Goal: Task Accomplishment & Management: Use online tool/utility

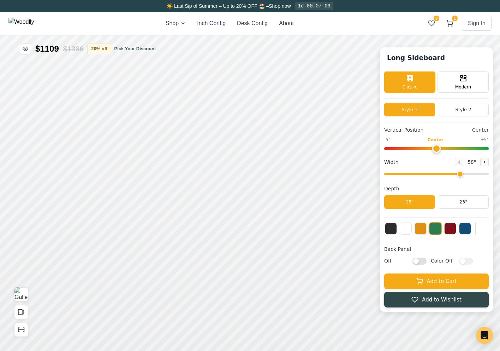
drag, startPoint x: 428, startPoint y: 175, endPoint x: 461, endPoint y: 179, distance: 32.7
click at [461, 175] on input "range" at bounding box center [437, 174] width 105 height 2
drag, startPoint x: 424, startPoint y: 174, endPoint x: 480, endPoint y: 178, distance: 56.4
click at [480, 175] on input "range" at bounding box center [437, 174] width 105 height 2
click at [482, 163] on button at bounding box center [485, 162] width 8 height 8
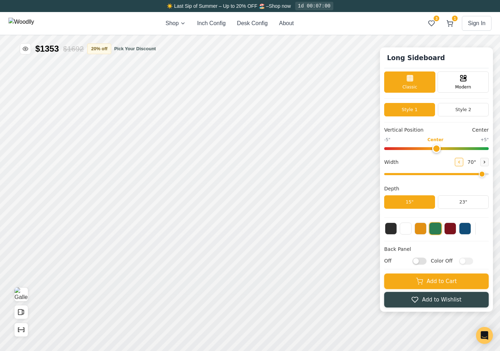
click at [462, 164] on button at bounding box center [459, 162] width 8 height 8
drag, startPoint x: 449, startPoint y: 174, endPoint x: 490, endPoint y: 181, distance: 41.6
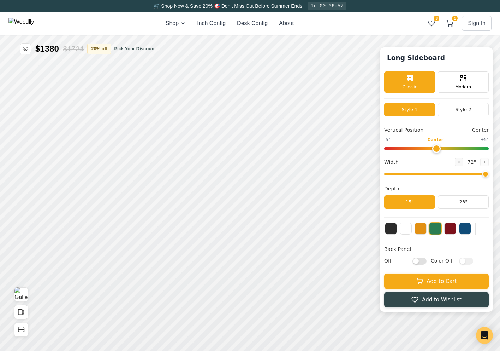
click at [489, 175] on input "range" at bounding box center [437, 174] width 105 height 2
click at [21, 327] on icon "Show Dimensions" at bounding box center [21, 330] width 8 height 8
drag, startPoint x: 425, startPoint y: 172, endPoint x: 459, endPoint y: 173, distance: 33.9
click at [459, 173] on input "range" at bounding box center [437, 174] width 105 height 2
drag, startPoint x: 451, startPoint y: 175, endPoint x: 445, endPoint y: 175, distance: 6.7
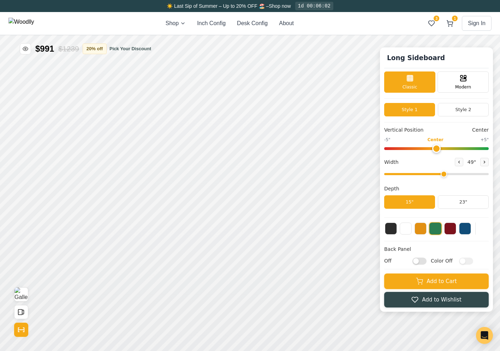
type input "49"
click at [445, 175] on input "range" at bounding box center [437, 174] width 105 height 2
drag, startPoint x: 444, startPoint y: 176, endPoint x: 461, endPoint y: 180, distance: 17.0
click at [462, 175] on input "range" at bounding box center [437, 174] width 105 height 2
drag, startPoint x: 445, startPoint y: 173, endPoint x: 442, endPoint y: 175, distance: 3.6
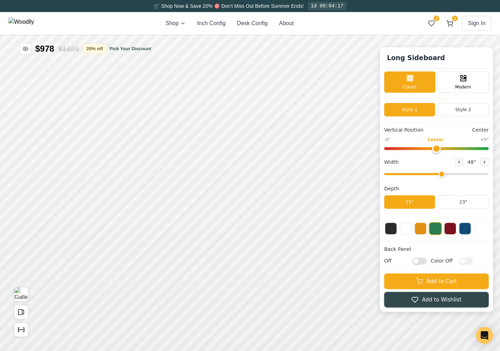
type input "48"
click at [443, 175] on input "range" at bounding box center [437, 174] width 105 height 2
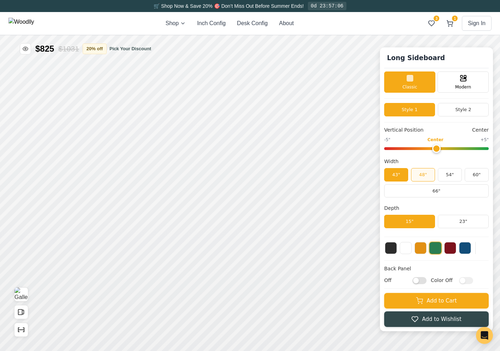
click at [426, 176] on button "48"" at bounding box center [423, 174] width 24 height 13
click at [453, 178] on button "54"" at bounding box center [450, 174] width 24 height 13
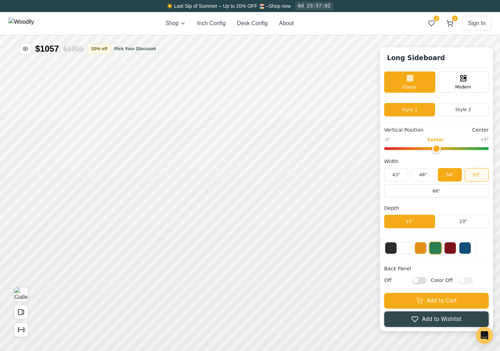
click at [470, 178] on button "60"" at bounding box center [477, 174] width 24 height 13
click at [444, 174] on button "54"" at bounding box center [450, 174] width 24 height 13
click at [430, 173] on button "48"" at bounding box center [423, 174] width 24 height 13
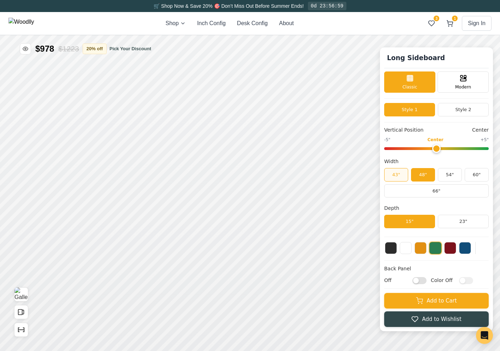
click at [404, 175] on button "43"" at bounding box center [397, 174] width 24 height 13
click at [424, 174] on button "48"" at bounding box center [423, 174] width 24 height 13
click at [448, 177] on button "54"" at bounding box center [450, 174] width 24 height 13
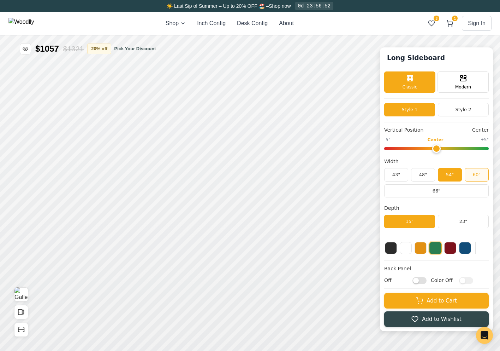
click at [479, 175] on button "60"" at bounding box center [477, 174] width 24 height 13
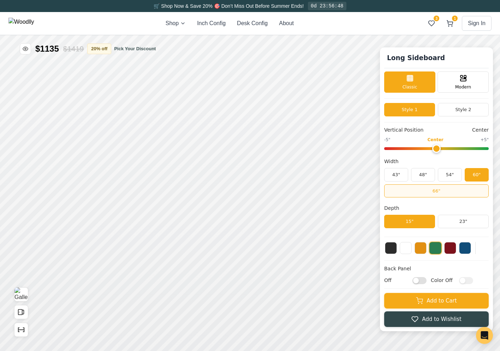
click at [432, 190] on button "66"" at bounding box center [437, 190] width 105 height 13
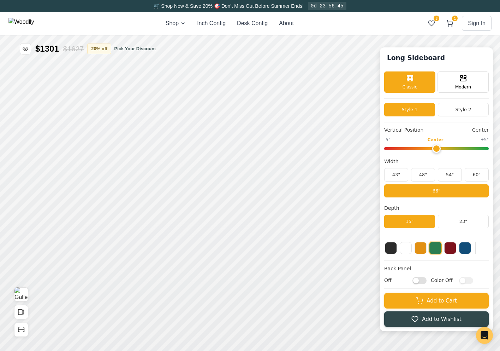
click at [441, 199] on div "Vertical Position Center -5" Center +5" Width 43" 48" 54" 60" 66" Depth 15" 23"" at bounding box center [437, 181] width 105 height 111
type input "0"
click at [438, 150] on input "range" at bounding box center [437, 148] width 105 height 3
click at [401, 176] on button "43"" at bounding box center [397, 174] width 24 height 13
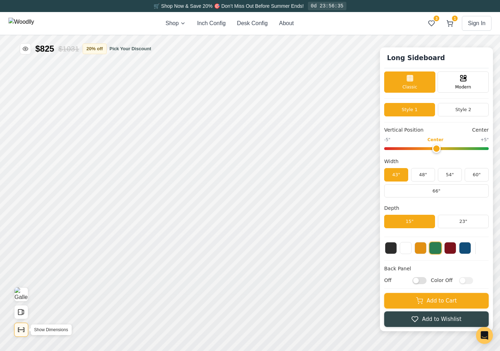
click at [24, 327] on icon "Show Dimensions" at bounding box center [21, 330] width 8 height 8
click at [422, 173] on button "48"" at bounding box center [423, 174] width 24 height 13
click at [402, 174] on button "43"" at bounding box center [397, 174] width 24 height 13
click at [419, 174] on button "48"" at bounding box center [423, 174] width 24 height 13
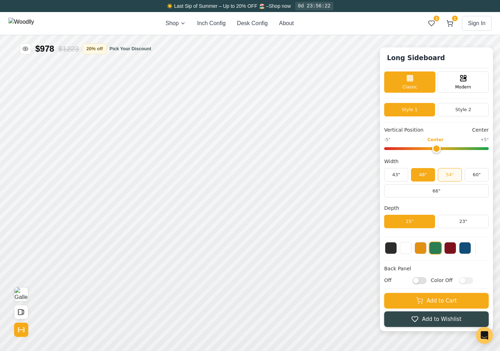
click at [446, 175] on button "54"" at bounding box center [450, 174] width 24 height 13
click at [481, 176] on button "60"" at bounding box center [477, 174] width 24 height 13
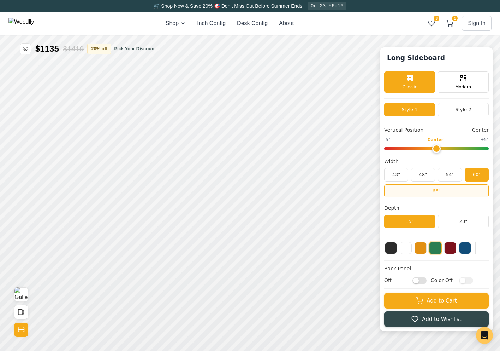
click at [459, 189] on button "66"" at bounding box center [437, 190] width 105 height 13
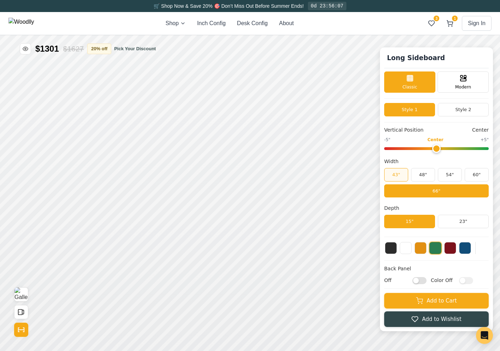
click at [401, 172] on button "43"" at bounding box center [397, 174] width 24 height 13
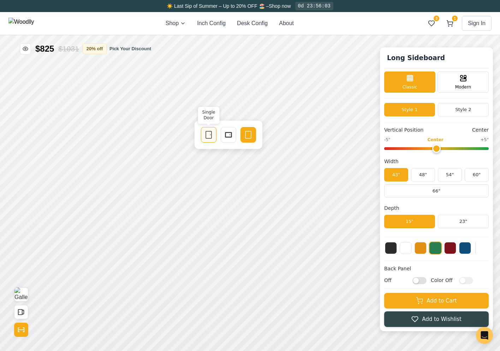
click at [211, 137] on icon at bounding box center [209, 134] width 8 height 8
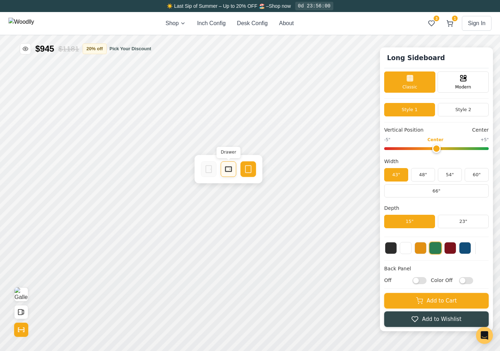
click at [233, 170] on icon at bounding box center [228, 169] width 8 height 8
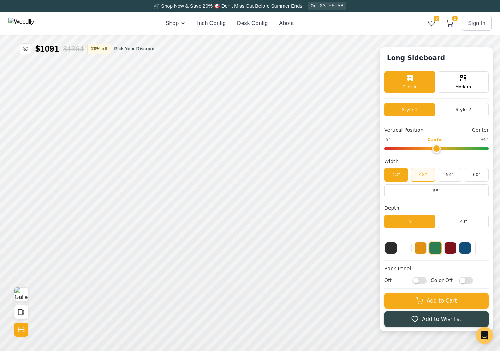
click at [427, 173] on button "48"" at bounding box center [423, 174] width 24 height 13
click at [401, 177] on button "43"" at bounding box center [397, 174] width 24 height 13
click at [423, 176] on button "48"" at bounding box center [423, 174] width 24 height 13
click at [441, 174] on button "54"" at bounding box center [450, 174] width 24 height 13
click at [429, 175] on button "48"" at bounding box center [423, 174] width 24 height 13
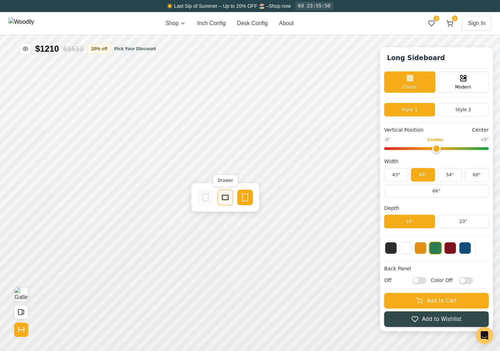
click at [225, 200] on rect at bounding box center [225, 197] width 6 height 5
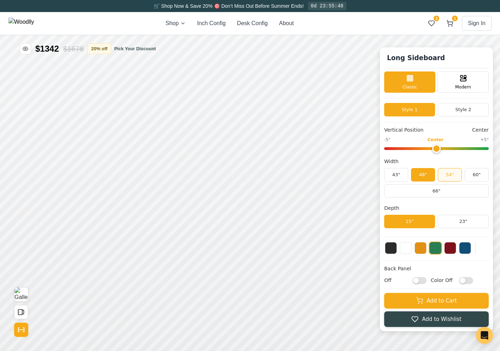
click at [455, 175] on button "54"" at bounding box center [450, 174] width 24 height 13
click at [479, 175] on button "60"" at bounding box center [477, 174] width 24 height 13
click at [449, 176] on button "54"" at bounding box center [450, 174] width 24 height 13
click at [426, 175] on button "48"" at bounding box center [423, 174] width 24 height 13
click at [403, 175] on button "43"" at bounding box center [397, 174] width 24 height 13
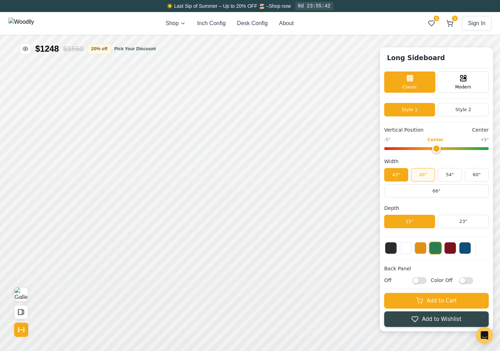
click at [423, 175] on button "48"" at bounding box center [423, 174] width 24 height 13
click at [451, 226] on button "23"" at bounding box center [463, 221] width 51 height 13
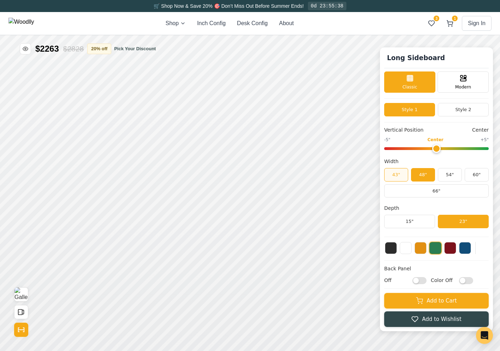
click at [402, 173] on button "43"" at bounding box center [397, 174] width 24 height 13
click at [417, 176] on button "48"" at bounding box center [423, 174] width 24 height 13
click at [444, 175] on button "54"" at bounding box center [450, 174] width 24 height 13
click at [474, 175] on button "60"" at bounding box center [477, 174] width 24 height 13
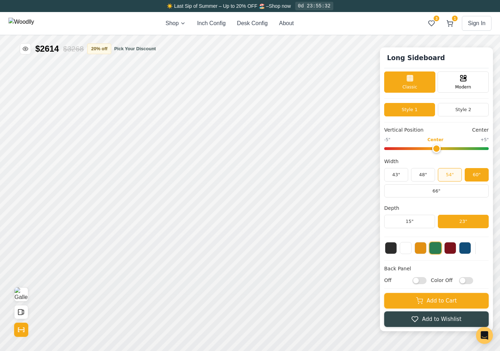
click at [451, 176] on button "54"" at bounding box center [450, 174] width 24 height 13
click at [476, 172] on button "60"" at bounding box center [477, 174] width 24 height 13
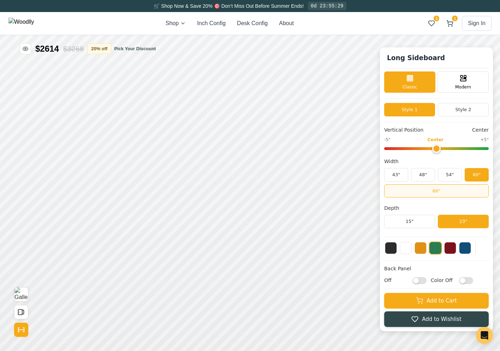
click at [439, 186] on button "66"" at bounding box center [437, 190] width 105 height 13
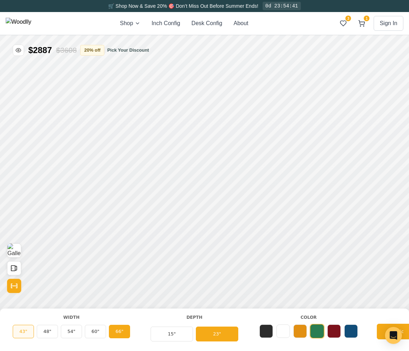
click at [22, 330] on button "43"" at bounding box center [23, 330] width 21 height 13
click at [47, 332] on button "48"" at bounding box center [47, 330] width 21 height 13
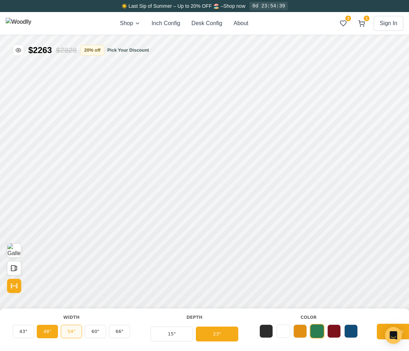
click at [75, 331] on button "54"" at bounding box center [71, 330] width 21 height 13
click at [101, 332] on button "60"" at bounding box center [95, 330] width 21 height 13
click at [123, 333] on button "66"" at bounding box center [119, 330] width 21 height 13
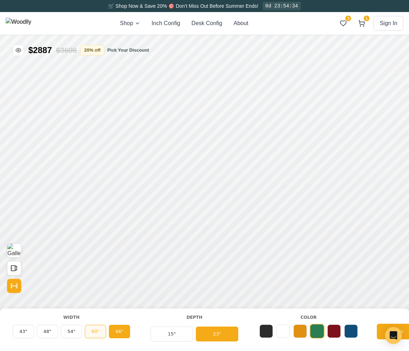
click at [99, 328] on button "60"" at bounding box center [95, 330] width 21 height 13
click at [69, 330] on button "54"" at bounding box center [71, 330] width 21 height 13
click at [43, 329] on button "48"" at bounding box center [47, 330] width 21 height 13
click at [22, 327] on button "43"" at bounding box center [23, 330] width 21 height 13
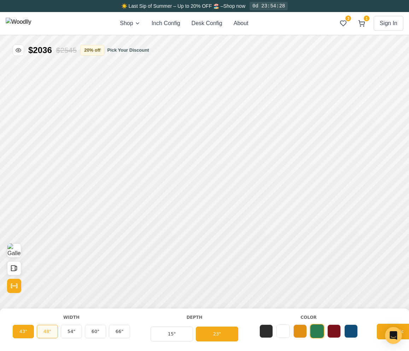
click at [48, 329] on button "48"" at bounding box center [47, 330] width 21 height 13
click at [68, 332] on button "54"" at bounding box center [71, 330] width 21 height 13
click at [91, 332] on button "60"" at bounding box center [95, 330] width 21 height 13
click at [121, 334] on button "66"" at bounding box center [119, 330] width 21 height 13
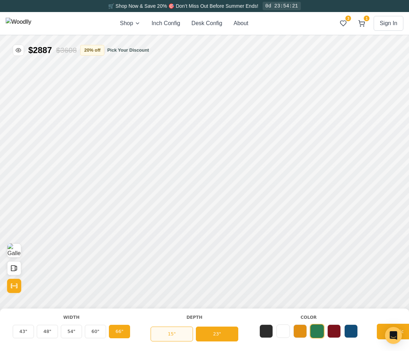
click at [171, 336] on button "15"" at bounding box center [172, 333] width 42 height 15
click at [219, 335] on button "23"" at bounding box center [217, 333] width 42 height 15
click at [273, 332] on button at bounding box center [265, 329] width 13 height 13
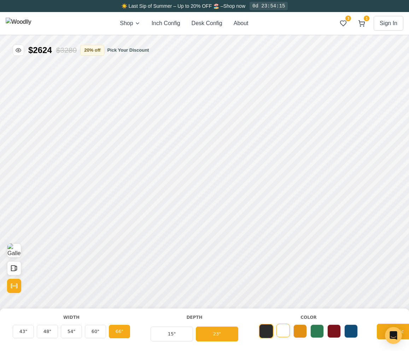
click at [281, 332] on button at bounding box center [282, 329] width 13 height 13
click at [304, 330] on button at bounding box center [299, 329] width 13 height 13
click at [315, 330] on button at bounding box center [316, 329] width 13 height 13
click at [10, 282] on button "Show Dimensions" at bounding box center [14, 286] width 14 height 14
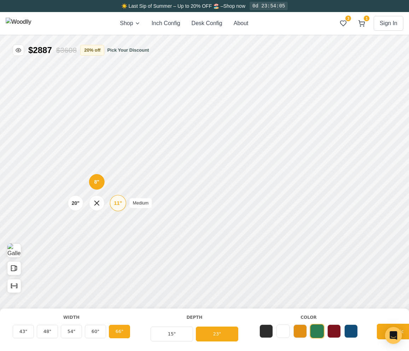
click at [117, 203] on div "11"" at bounding box center [118, 203] width 8 height 8
click at [78, 139] on div "20"" at bounding box center [75, 141] width 8 height 8
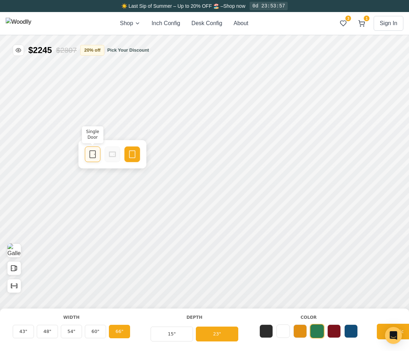
click at [96, 155] on icon at bounding box center [92, 154] width 8 height 8
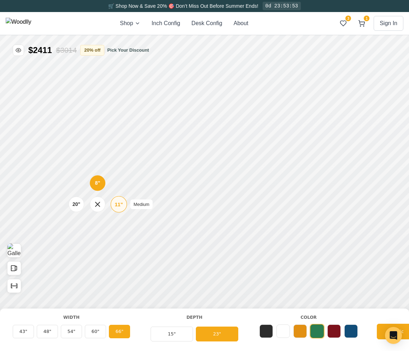
click at [116, 208] on div "11" Medium" at bounding box center [119, 204] width 16 height 16
click at [20, 332] on button "43"" at bounding box center [23, 330] width 21 height 13
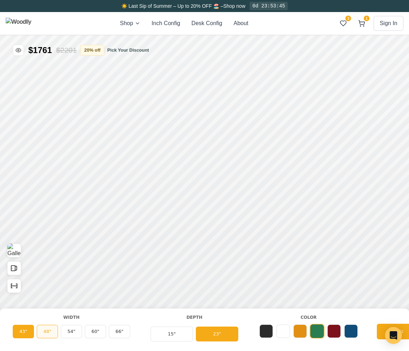
click at [47, 329] on button "48"" at bounding box center [47, 330] width 21 height 13
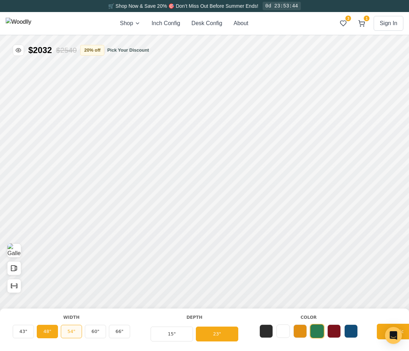
click at [70, 330] on button "54"" at bounding box center [71, 330] width 21 height 13
click at [93, 332] on button "60"" at bounding box center [95, 330] width 21 height 13
click at [117, 332] on button "66"" at bounding box center [119, 330] width 21 height 13
click at [70, 329] on button "54"" at bounding box center [71, 330] width 21 height 13
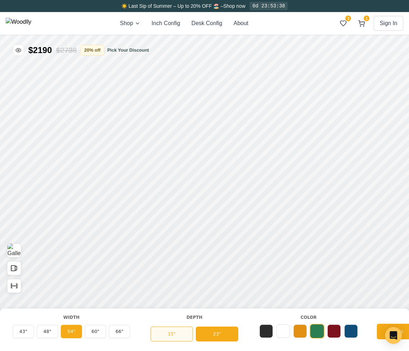
click at [177, 336] on button "15"" at bounding box center [172, 333] width 42 height 15
click at [207, 332] on button "23"" at bounding box center [217, 333] width 42 height 15
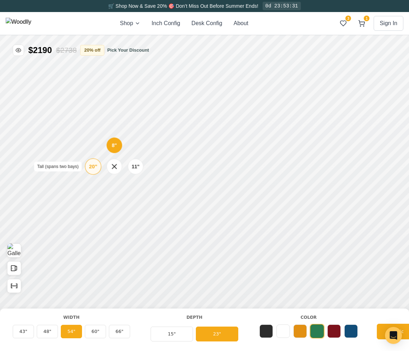
click at [92, 170] on div "20"" at bounding box center [93, 167] width 8 height 8
click at [95, 200] on div "20"" at bounding box center [94, 203] width 8 height 7
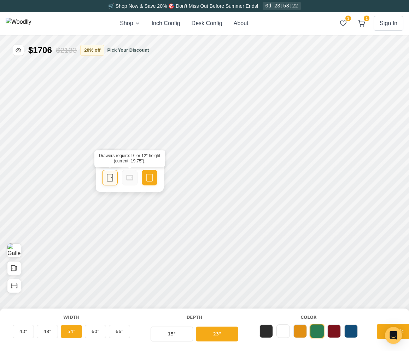
click at [114, 174] on div "Single Door" at bounding box center [110, 178] width 16 height 16
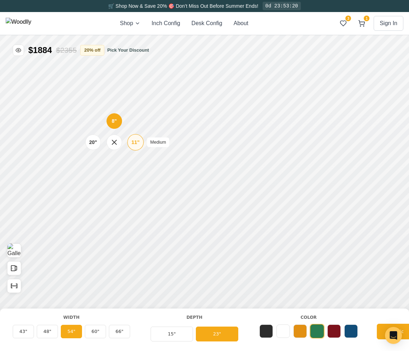
click at [136, 142] on div "11"" at bounding box center [135, 142] width 8 height 8
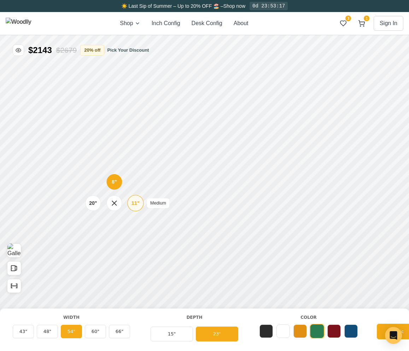
click at [134, 203] on div "11"" at bounding box center [135, 203] width 8 height 8
click at [134, 141] on div "11"" at bounding box center [135, 141] width 8 height 8
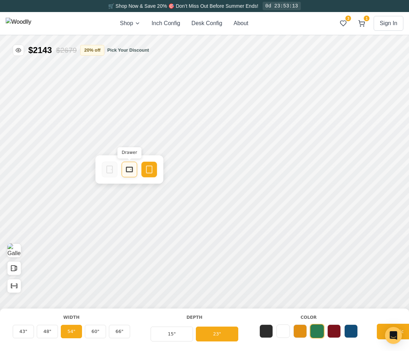
click at [134, 166] on div "Drawer" at bounding box center [130, 170] width 16 height 16
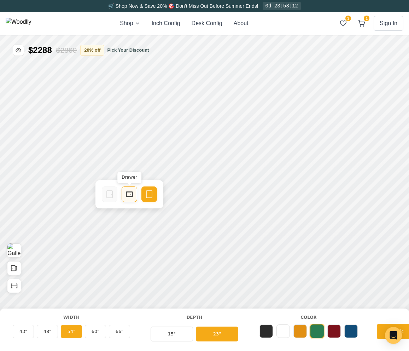
click at [129, 192] on rect at bounding box center [129, 194] width 6 height 5
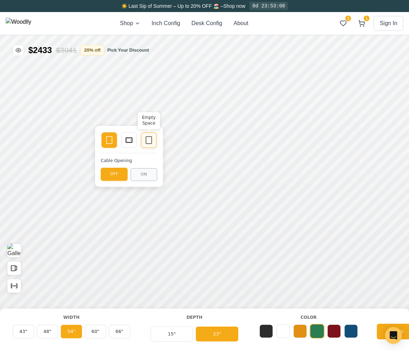
click at [150, 144] on div "Empty Space" at bounding box center [149, 140] width 16 height 16
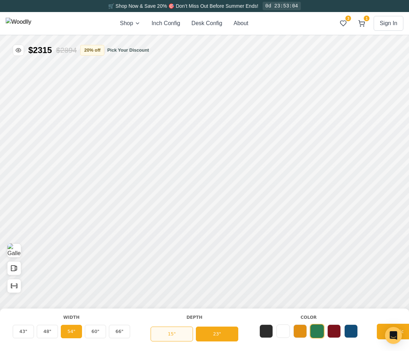
click at [173, 328] on button "15"" at bounding box center [172, 333] width 42 height 15
click at [206, 330] on button "23"" at bounding box center [217, 333] width 42 height 15
click at [176, 335] on button "15"" at bounding box center [172, 333] width 42 height 15
click at [227, 330] on button "23"" at bounding box center [217, 333] width 42 height 15
click at [180, 331] on button "15"" at bounding box center [172, 333] width 42 height 15
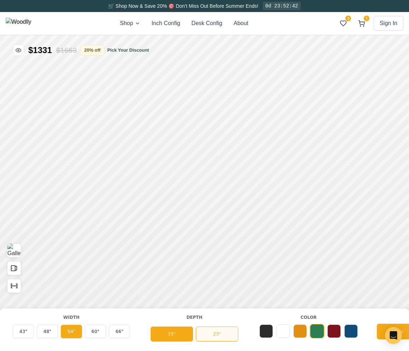
click at [213, 334] on button "23"" at bounding box center [217, 333] width 42 height 15
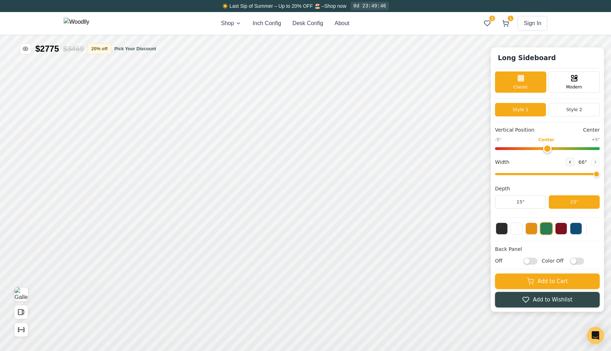
drag, startPoint x: 545, startPoint y: 175, endPoint x: 610, endPoint y: 180, distance: 66.0
click at [500, 175] on input "range" at bounding box center [547, 174] width 105 height 2
drag, startPoint x: 527, startPoint y: 176, endPoint x: 573, endPoint y: 182, distance: 46.0
type input "60"
click at [500, 175] on input "range" at bounding box center [547, 174] width 105 height 2
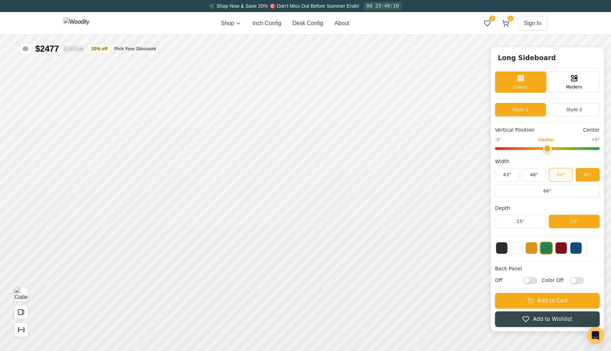
click at [500, 178] on button "54"" at bounding box center [561, 174] width 24 height 13
click at [500, 177] on button "48"" at bounding box center [534, 174] width 24 height 13
click at [500, 174] on button "54"" at bounding box center [561, 174] width 24 height 13
click at [500, 174] on button "60"" at bounding box center [587, 174] width 24 height 13
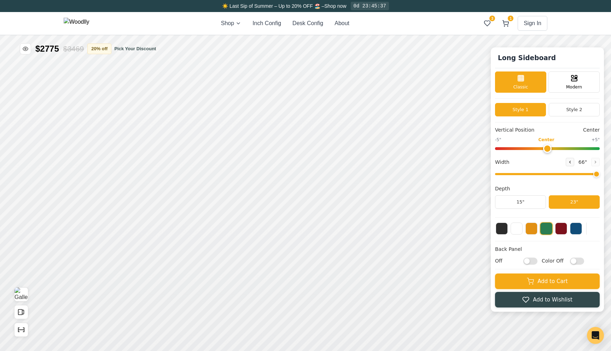
drag, startPoint x: 553, startPoint y: 174, endPoint x: 596, endPoint y: 176, distance: 42.5
click at [500, 175] on input "range" at bounding box center [547, 174] width 105 height 2
drag, startPoint x: 542, startPoint y: 173, endPoint x: 585, endPoint y: 179, distance: 43.5
click at [500, 175] on input "range" at bounding box center [547, 174] width 105 height 2
click at [500, 173] on input "range" at bounding box center [547, 174] width 105 height 2
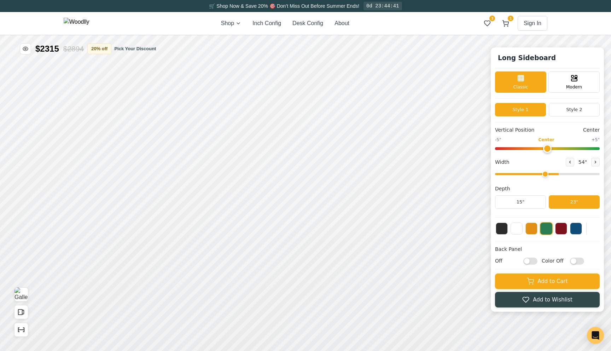
click at [500, 169] on div "Width 54 "" at bounding box center [547, 168] width 105 height 20
click at [500, 173] on input "range" at bounding box center [547, 174] width 105 height 2
click at [500, 177] on div "Width 48 "" at bounding box center [547, 168] width 105 height 20
drag, startPoint x: 525, startPoint y: 176, endPoint x: 552, endPoint y: 176, distance: 27.2
click at [500, 175] on input "range" at bounding box center [547, 174] width 105 height 2
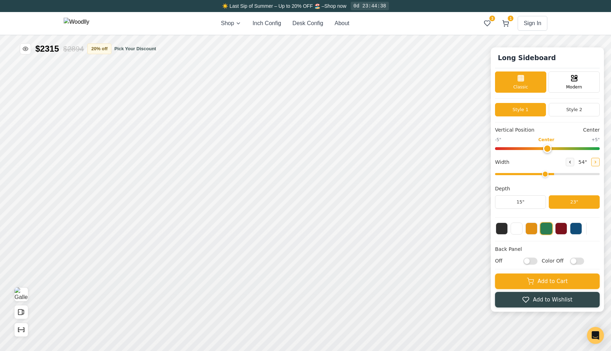
click at [500, 165] on button at bounding box center [595, 162] width 8 height 8
click at [500, 162] on div "60 "" at bounding box center [583, 162] width 34 height 8
click at [500, 162] on icon at bounding box center [570, 162] width 4 height 4
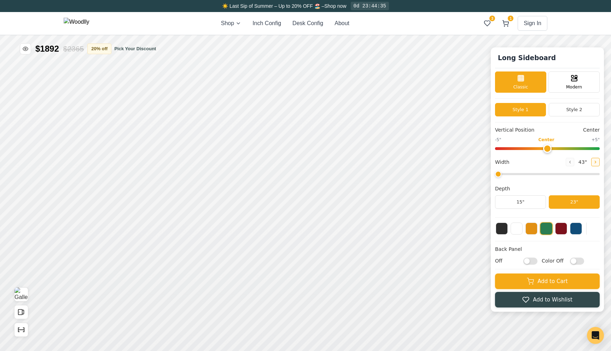
click at [500, 163] on icon at bounding box center [595, 162] width 4 height 4
click at [21, 315] on icon "Open All Doors and Drawers" at bounding box center [21, 312] width 8 height 8
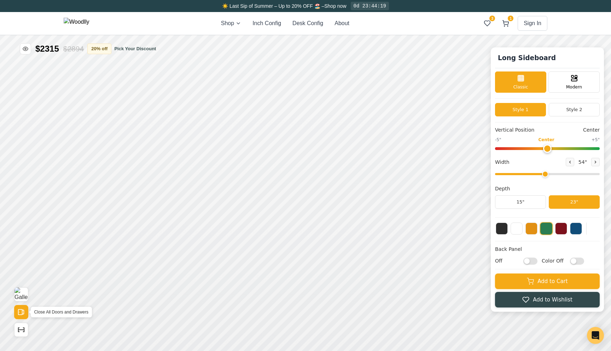
click at [21, 315] on icon "Open All Doors and Drawers" at bounding box center [21, 312] width 8 height 8
click at [20, 329] on icon "Show Dimensions" at bounding box center [21, 330] width 8 height 8
click at [500, 200] on button "15"" at bounding box center [520, 201] width 51 height 13
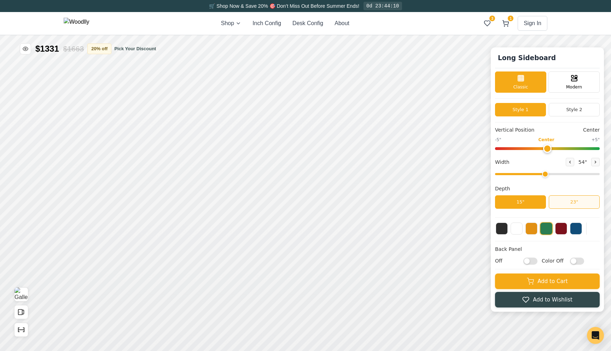
click at [500, 200] on button "23"" at bounding box center [574, 201] width 51 height 13
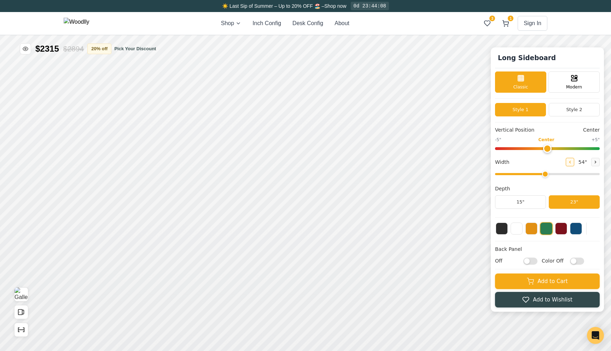
click at [500, 163] on button at bounding box center [570, 162] width 8 height 8
click at [500, 163] on icon at bounding box center [595, 162] width 4 height 4
click at [500, 162] on icon at bounding box center [570, 162] width 4 height 4
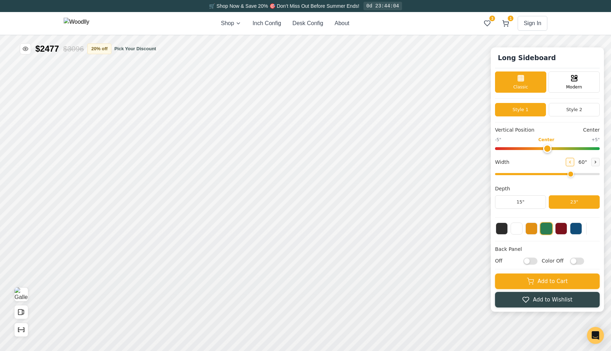
click at [500, 162] on icon at bounding box center [570, 162] width 4 height 4
click at [500, 161] on icon at bounding box center [595, 162] width 4 height 4
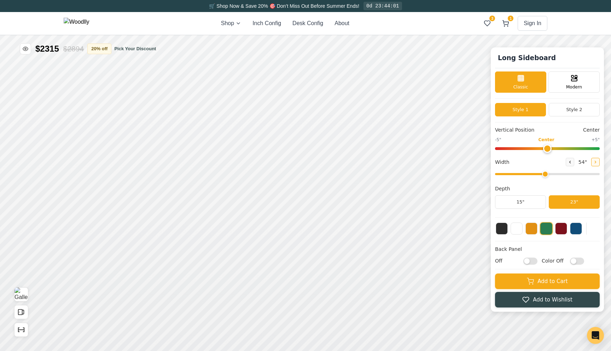
click at [500, 161] on icon at bounding box center [595, 162] width 4 height 4
type input "60"
drag, startPoint x: 526, startPoint y: 175, endPoint x: 540, endPoint y: 177, distance: 14.9
click at [540, 175] on input "range" at bounding box center [547, 174] width 105 height 2
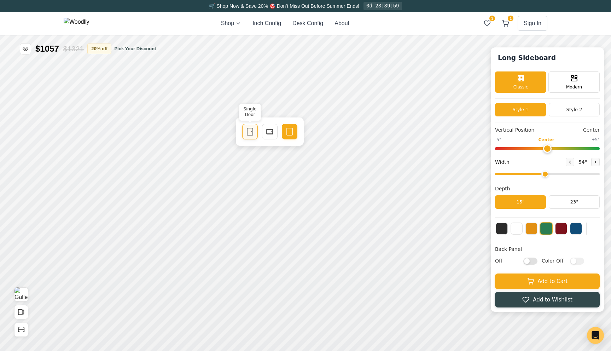
click at [253, 136] on div "Single Door" at bounding box center [250, 132] width 16 height 16
click at [265, 172] on div "Drawer" at bounding box center [270, 169] width 16 height 16
type input "54"
drag, startPoint x: 544, startPoint y: 174, endPoint x: 547, endPoint y: 178, distance: 5.5
click at [547, 175] on input "range" at bounding box center [547, 174] width 105 height 2
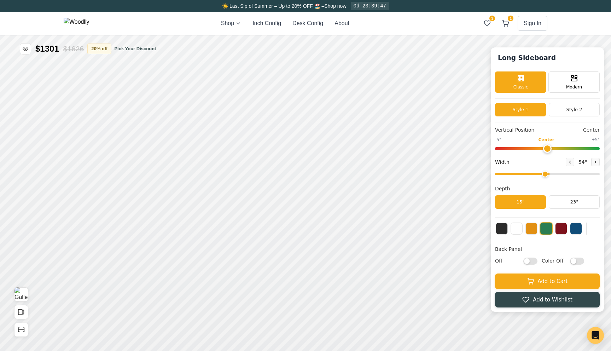
click at [528, 259] on input "Off" at bounding box center [530, 260] width 14 height 7
click at [528, 259] on input "On" at bounding box center [530, 260] width 14 height 7
click at [528, 259] on input "Off" at bounding box center [530, 260] width 14 height 7
click at [528, 259] on input "On" at bounding box center [530, 260] width 14 height 7
checkbox input "false"
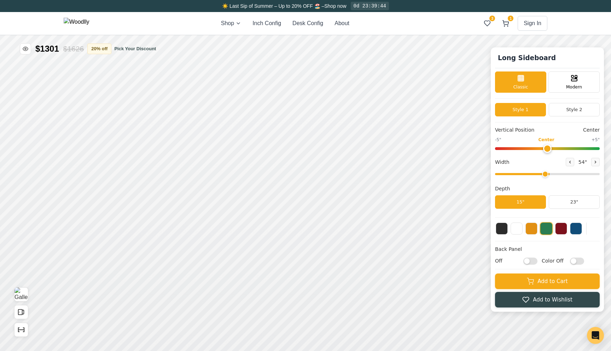
click at [573, 260] on input "Color Off" at bounding box center [577, 260] width 14 height 7
click at [573, 260] on input "Color On" at bounding box center [577, 260] width 14 height 7
click at [574, 262] on input "Color Off" at bounding box center [577, 260] width 14 height 7
click at [574, 262] on input "Color On" at bounding box center [577, 260] width 14 height 7
click at [574, 262] on input "Color Off" at bounding box center [577, 260] width 14 height 7
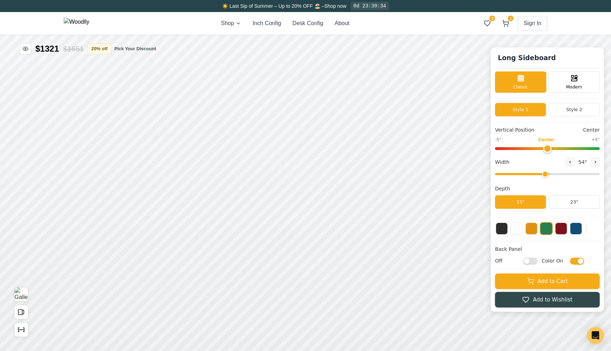
click at [574, 262] on input "Color On" at bounding box center [577, 260] width 14 height 7
checkbox input "false"
click at [531, 261] on input "Off" at bounding box center [530, 260] width 14 height 7
click at [527, 258] on input "On" at bounding box center [530, 260] width 14 height 7
checkbox input "false"
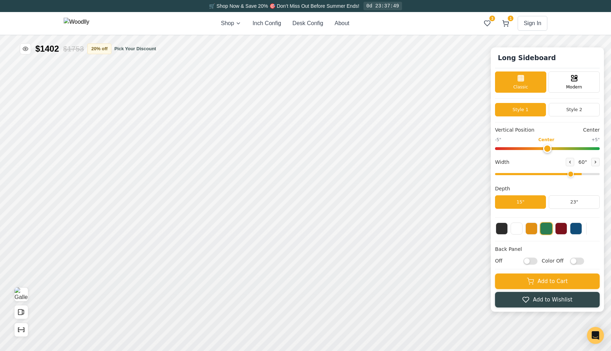
drag, startPoint x: 533, startPoint y: 172, endPoint x: 577, endPoint y: 173, distance: 43.8
click at [577, 173] on input "range" at bounding box center [547, 174] width 105 height 2
drag, startPoint x: 527, startPoint y: 176, endPoint x: 512, endPoint y: 176, distance: 14.8
click at [512, 175] on input "range" at bounding box center [547, 174] width 105 height 2
click at [529, 228] on button at bounding box center [531, 228] width 12 height 12
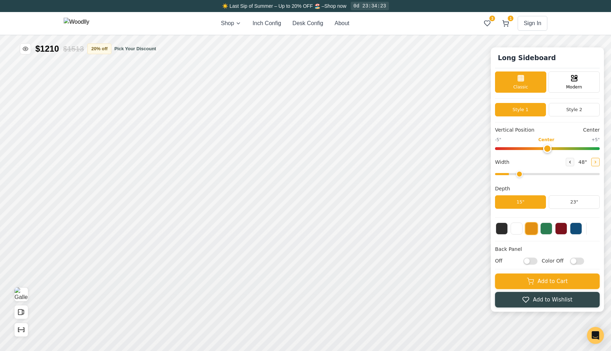
click at [598, 161] on button at bounding box center [595, 162] width 8 height 8
type input "54"
drag, startPoint x: 548, startPoint y: 172, endPoint x: 544, endPoint y: 172, distance: 4.3
click at [544, 173] on input "range" at bounding box center [547, 174] width 105 height 2
drag, startPoint x: 547, startPoint y: 172, endPoint x: 546, endPoint y: 167, distance: 5.7
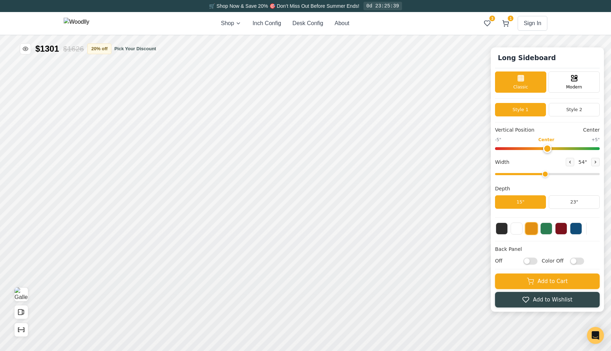
click at [546, 173] on input "range" at bounding box center [547, 174] width 105 height 2
drag, startPoint x: 550, startPoint y: 174, endPoint x: 549, endPoint y: 178, distance: 4.1
type input "55"
click at [549, 175] on input "range" at bounding box center [547, 174] width 105 height 2
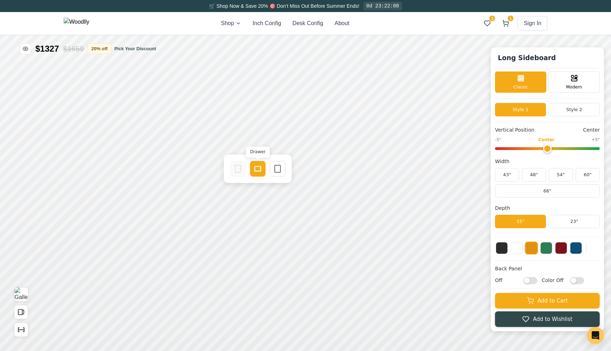
click at [258, 166] on rect at bounding box center [257, 168] width 6 height 5
click at [531, 281] on input "Off" at bounding box center [530, 279] width 14 height 7
click at [531, 281] on input "On" at bounding box center [530, 279] width 14 height 7
click at [531, 281] on input "Off" at bounding box center [530, 279] width 14 height 7
click at [531, 281] on input "On" at bounding box center [530, 279] width 14 height 7
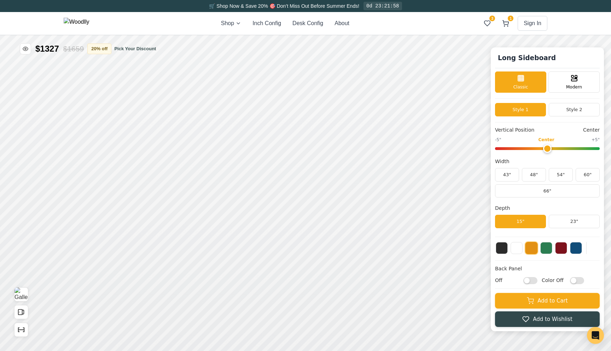
click at [531, 281] on input "Off" at bounding box center [530, 279] width 14 height 7
click at [531, 281] on input "On" at bounding box center [530, 279] width 14 height 7
click at [531, 281] on input "Off" at bounding box center [530, 279] width 14 height 7
click at [531, 281] on input "On" at bounding box center [530, 279] width 14 height 7
click at [531, 281] on input "Off" at bounding box center [530, 279] width 14 height 7
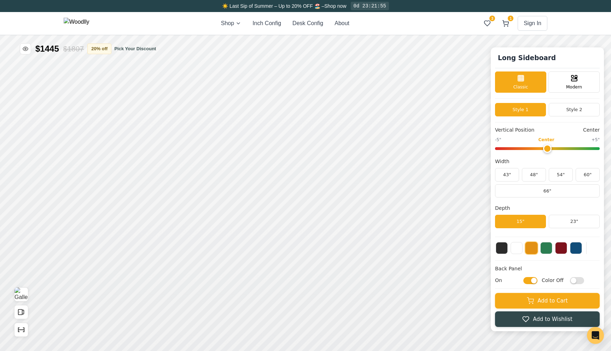
click at [531, 281] on input "On" at bounding box center [530, 279] width 14 height 7
click at [531, 281] on input "Off" at bounding box center [530, 279] width 14 height 7
click at [531, 281] on input "On" at bounding box center [530, 279] width 14 height 7
checkbox input "false"
click at [506, 177] on button "43"" at bounding box center [507, 174] width 24 height 13
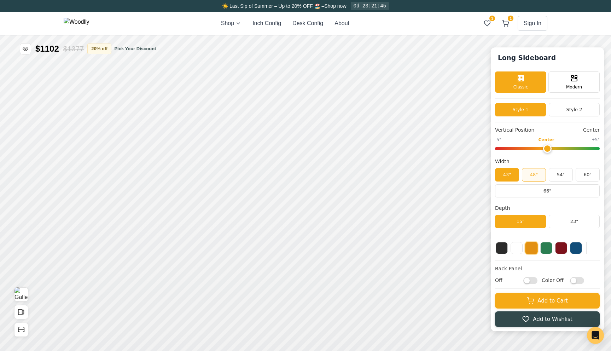
click at [538, 173] on button "48"" at bounding box center [534, 174] width 24 height 13
click at [560, 170] on button "54"" at bounding box center [561, 174] width 24 height 13
click at [581, 172] on button "60"" at bounding box center [587, 174] width 24 height 13
click at [512, 248] on button at bounding box center [516, 247] width 12 height 12
click at [531, 250] on button at bounding box center [531, 247] width 12 height 12
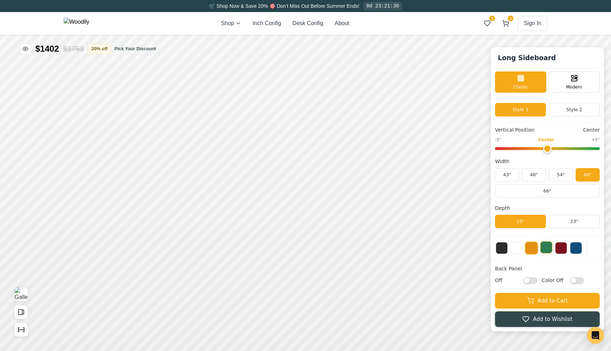
click at [546, 248] on button at bounding box center [546, 247] width 12 height 12
click at [566, 248] on button at bounding box center [561, 247] width 12 height 12
click at [23, 330] on icon "Show Dimensions" at bounding box center [21, 330] width 8 height 8
click at [507, 174] on button "43"" at bounding box center [507, 174] width 24 height 13
click at [534, 175] on button "48"" at bounding box center [534, 174] width 24 height 13
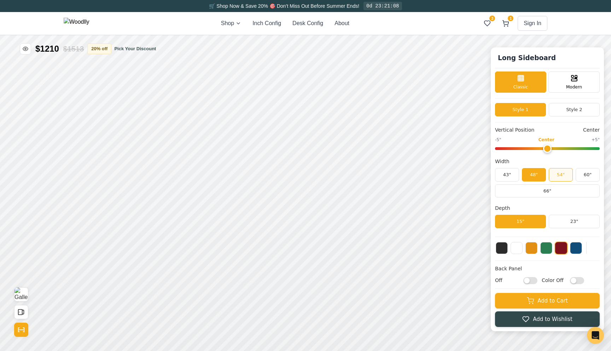
click at [566, 173] on button "54"" at bounding box center [561, 174] width 24 height 13
click at [581, 174] on button "60"" at bounding box center [587, 174] width 24 height 13
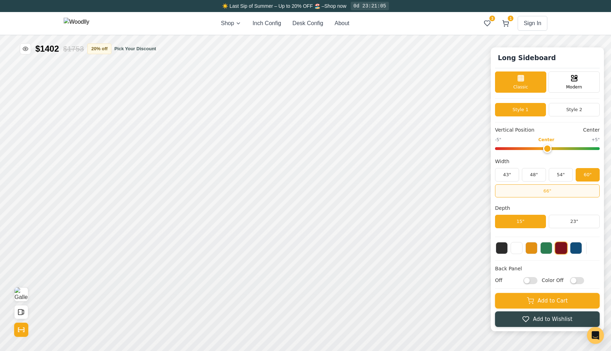
click at [553, 189] on button "66"" at bounding box center [547, 190] width 105 height 13
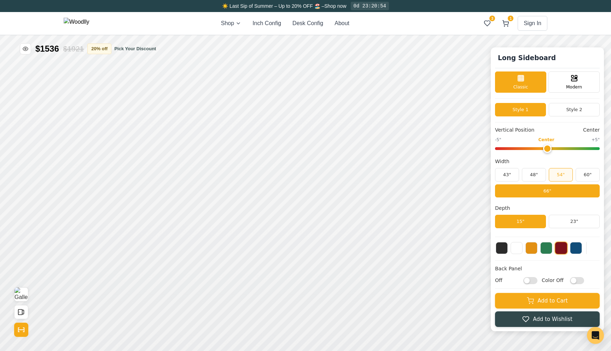
click at [560, 174] on button "54"" at bounding box center [561, 174] width 24 height 13
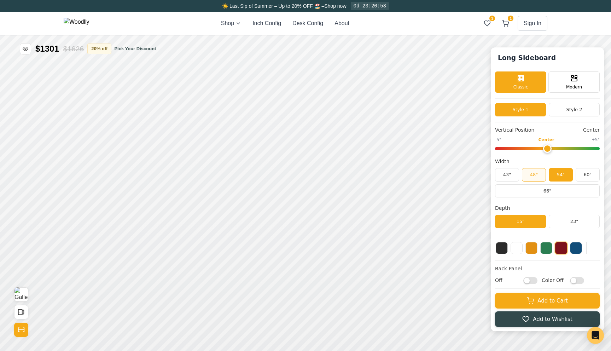
click at [536, 174] on button "48"" at bounding box center [534, 174] width 24 height 13
click at [587, 174] on button "60"" at bounding box center [587, 174] width 24 height 13
type input "0"
drag, startPoint x: 549, startPoint y: 150, endPoint x: 544, endPoint y: 157, distance: 9.3
click at [544, 150] on input "range" at bounding box center [547, 148] width 105 height 3
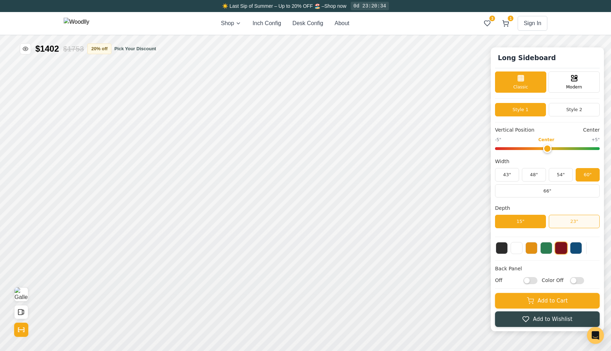
click at [560, 221] on button "23"" at bounding box center [574, 221] width 51 height 13
click at [539, 222] on button "15"" at bounding box center [520, 221] width 51 height 13
click at [533, 282] on input "Off" at bounding box center [530, 279] width 14 height 7
click at [533, 282] on input "On" at bounding box center [530, 279] width 14 height 7
checkbox input "false"
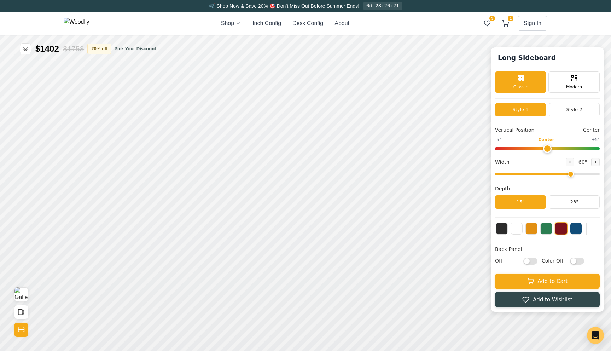
type input "60"
drag, startPoint x: 572, startPoint y: 174, endPoint x: 568, endPoint y: 186, distance: 13.1
click at [568, 175] on input "range" at bounding box center [547, 174] width 105 height 2
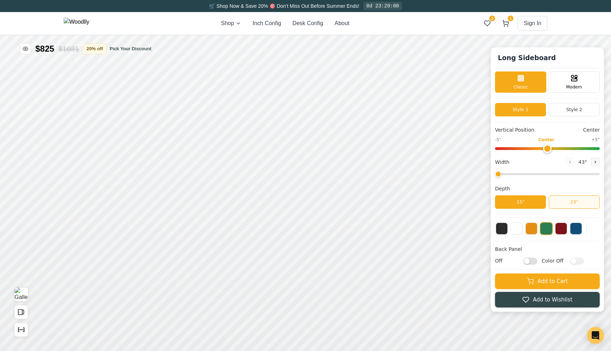
click at [562, 197] on button "23"" at bounding box center [574, 201] width 51 height 13
click at [532, 201] on button "15"" at bounding box center [520, 201] width 51 height 13
drag, startPoint x: 555, startPoint y: 174, endPoint x: 547, endPoint y: 174, distance: 7.8
click at [547, 174] on input "range" at bounding box center [547, 174] width 105 height 2
drag, startPoint x: 540, startPoint y: 172, endPoint x: 573, endPoint y: 170, distance: 32.2
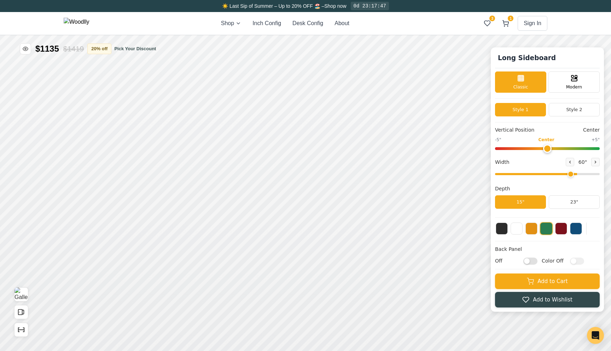
type input "60"
click at [573, 173] on input "range" at bounding box center [547, 174] width 105 height 2
type input "60"
drag, startPoint x: 571, startPoint y: 174, endPoint x: 574, endPoint y: 181, distance: 7.8
click at [574, 175] on input "range" at bounding box center [547, 174] width 105 height 2
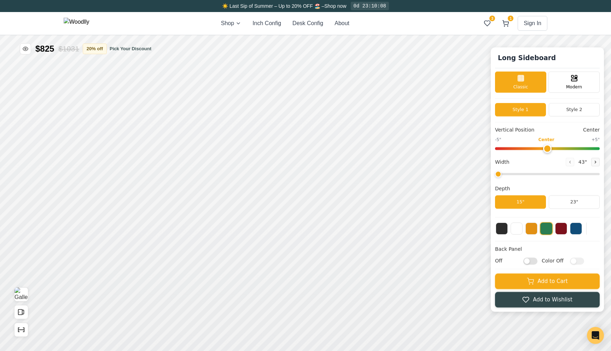
drag, startPoint x: 516, startPoint y: 175, endPoint x: 466, endPoint y: 170, distance: 49.7
click at [495, 173] on input "range" at bounding box center [547, 174] width 105 height 2
click at [15, 315] on button "Open All Doors and Drawers" at bounding box center [21, 312] width 14 height 14
click at [23, 311] on icon "Open All Doors and Drawers" at bounding box center [21, 312] width 8 height 8
click at [23, 331] on icon "Show Dimensions" at bounding box center [21, 330] width 8 height 8
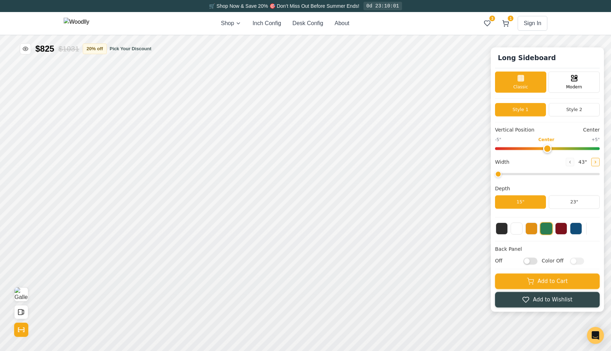
click at [593, 165] on button at bounding box center [595, 162] width 8 height 8
drag, startPoint x: 589, startPoint y: 173, endPoint x: 494, endPoint y: 184, distance: 95.7
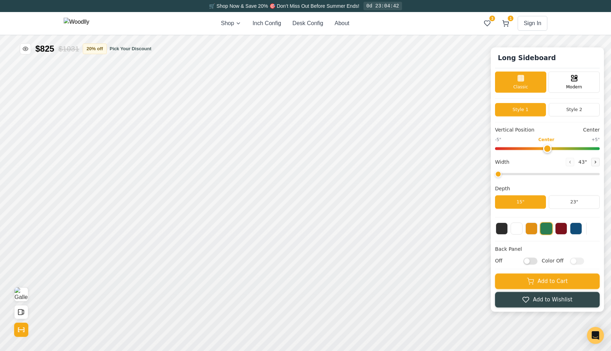
click at [495, 175] on input "range" at bounding box center [547, 174] width 105 height 2
click at [278, 171] on rect at bounding box center [281, 170] width 6 height 5
click at [262, 133] on rect at bounding box center [259, 131] width 6 height 7
click at [593, 162] on icon at bounding box center [595, 162] width 4 height 4
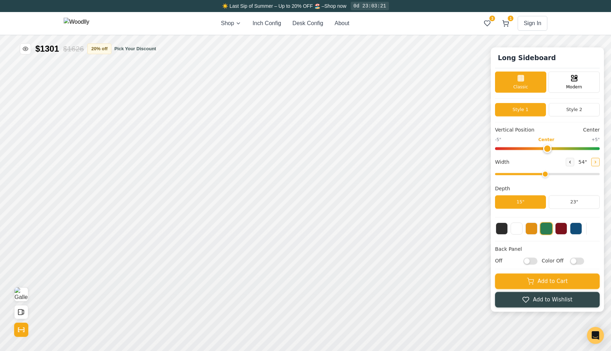
click at [593, 162] on icon at bounding box center [595, 162] width 4 height 4
click at [572, 162] on button at bounding box center [570, 162] width 8 height 8
click at [570, 161] on icon at bounding box center [570, 162] width 4 height 4
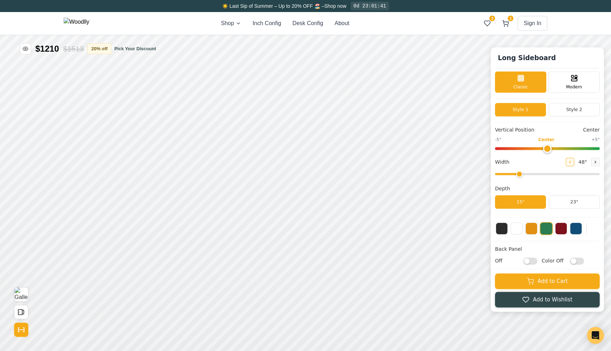
click at [570, 161] on icon at bounding box center [570, 162] width 4 height 4
click at [593, 163] on icon at bounding box center [595, 162] width 4 height 4
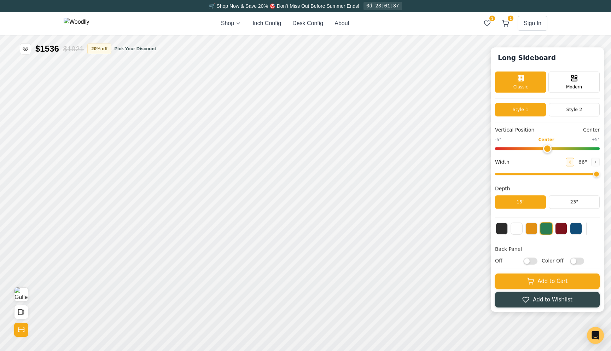
click at [569, 160] on icon at bounding box center [570, 162] width 4 height 4
click at [595, 163] on icon at bounding box center [595, 162] width 4 height 4
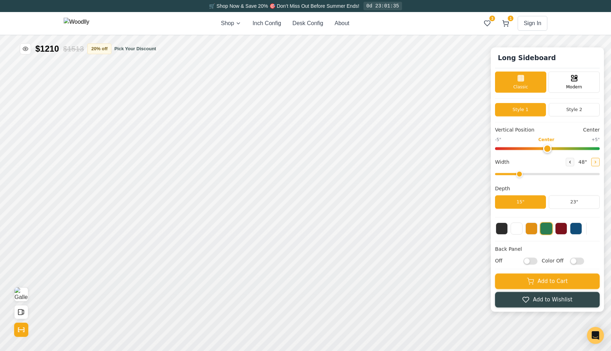
click at [595, 163] on icon at bounding box center [595, 162] width 4 height 4
drag, startPoint x: 565, startPoint y: 174, endPoint x: 610, endPoint y: 181, distance: 46.2
click at [599, 175] on input "range" at bounding box center [547, 174] width 105 height 2
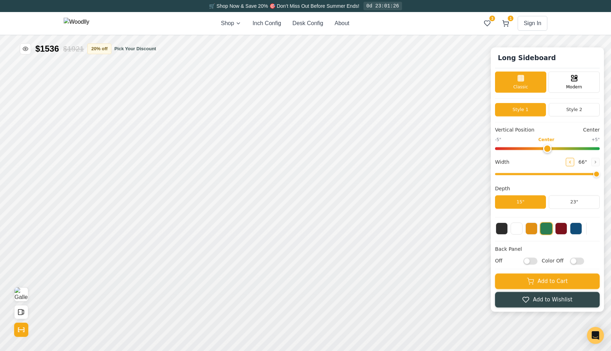
click at [569, 164] on icon at bounding box center [570, 162] width 4 height 4
type input "60"
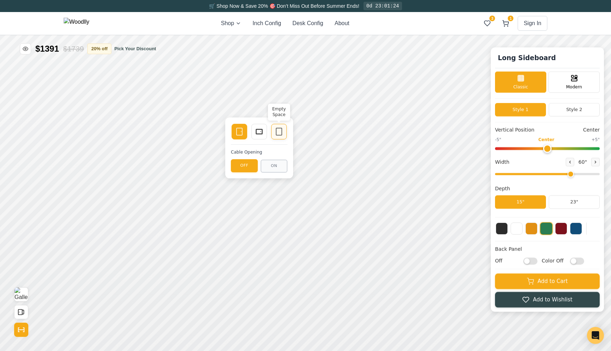
click at [273, 133] on div "Empty Space" at bounding box center [279, 132] width 16 height 16
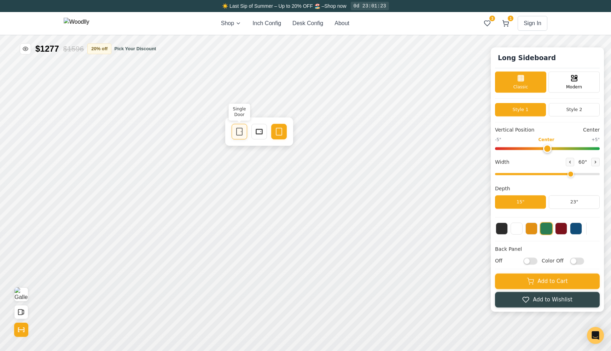
click at [241, 129] on icon at bounding box center [239, 131] width 8 height 8
click at [259, 130] on icon at bounding box center [259, 131] width 8 height 8
click at [274, 188] on icon at bounding box center [270, 186] width 8 height 8
click at [21, 327] on icon "Show Dimensions" at bounding box center [21, 330] width 8 height 8
click at [20, 319] on div "View Gallery Open All Doors and Drawers Show Dimensions" at bounding box center [21, 311] width 14 height 49
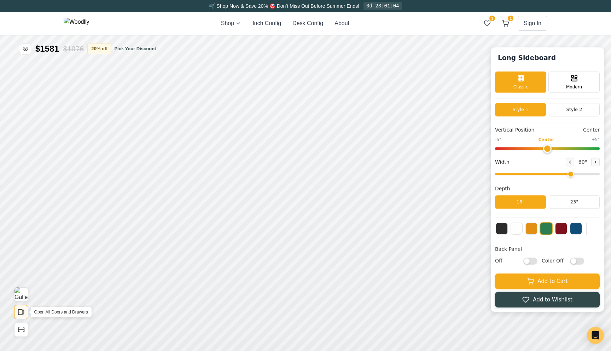
click at [20, 313] on icon "Open All Doors and Drawers" at bounding box center [21, 312] width 8 height 8
click at [146, 175] on div "11"" at bounding box center [147, 178] width 8 height 8
click at [146, 214] on div "11"" at bounding box center [148, 211] width 8 height 8
click at [110, 197] on div "20" Tall (spans two bays)" at bounding box center [109, 201] width 16 height 16
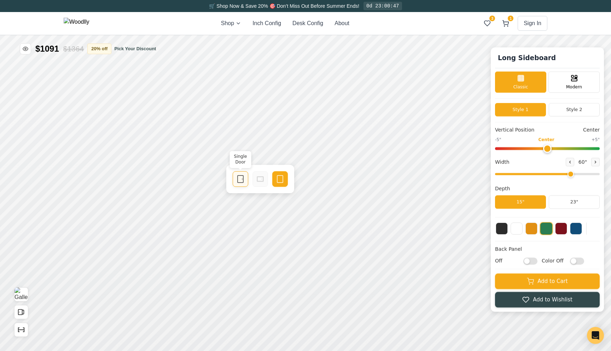
click at [239, 182] on icon at bounding box center [240, 179] width 8 height 8
click at [533, 260] on input "Off" at bounding box center [530, 260] width 14 height 7
click at [533, 260] on input "On" at bounding box center [530, 260] width 14 height 7
click at [533, 260] on input "Off" at bounding box center [530, 260] width 14 height 7
click at [533, 260] on input "On" at bounding box center [530, 260] width 14 height 7
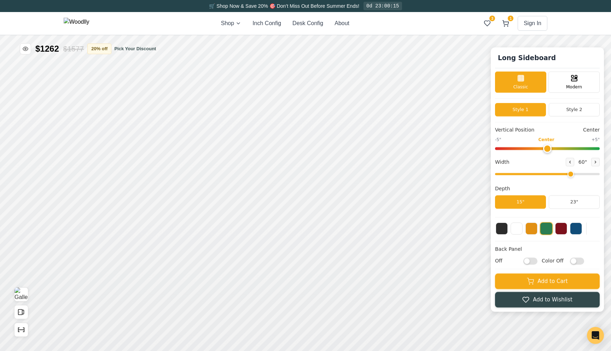
click at [533, 260] on input "Off" at bounding box center [530, 260] width 14 height 7
click at [533, 260] on input "On" at bounding box center [530, 260] width 14 height 7
click at [527, 262] on input "Off" at bounding box center [530, 260] width 14 height 7
click at [527, 262] on input "On" at bounding box center [530, 260] width 14 height 7
click at [527, 262] on input "Off" at bounding box center [530, 260] width 14 height 7
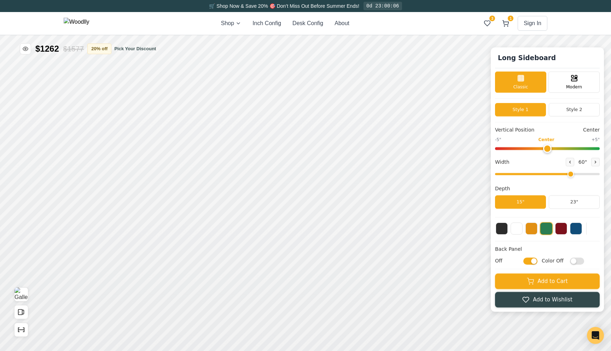
checkbox input "true"
click at [104, 130] on div "20"" at bounding box center [104, 133] width 8 height 8
click at [127, 139] on div "8" Compact" at bounding box center [126, 134] width 16 height 16
